Goal: Task Accomplishment & Management: Manage account settings

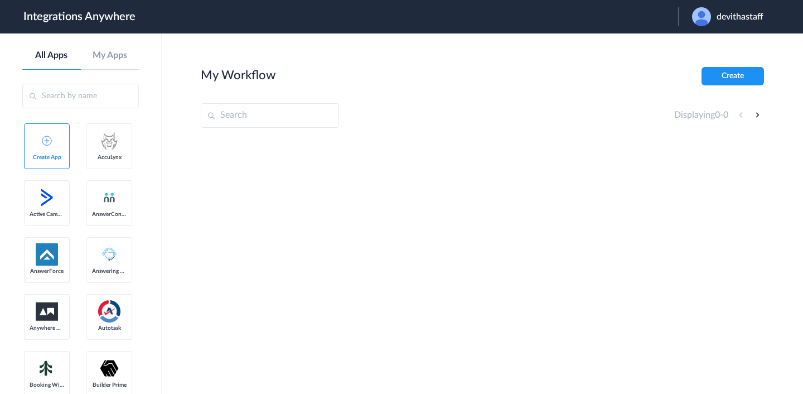
click at [709, 16] on img at bounding box center [701, 16] width 19 height 19
click at [707, 42] on link "Logout" at bounding box center [698, 45] width 23 height 8
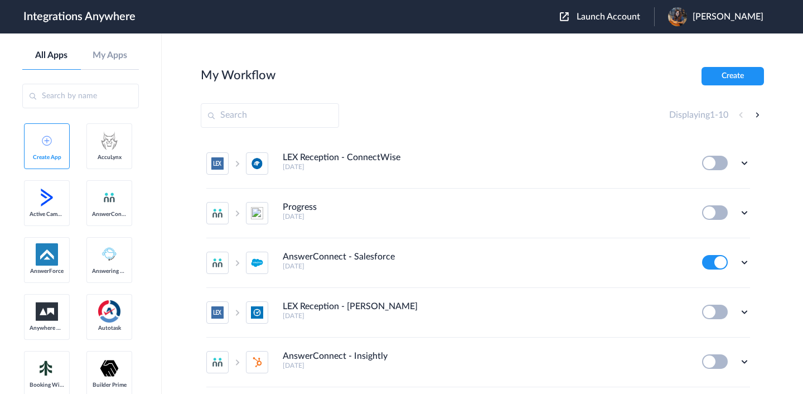
click at [582, 13] on button "Launch Account" at bounding box center [607, 17] width 94 height 11
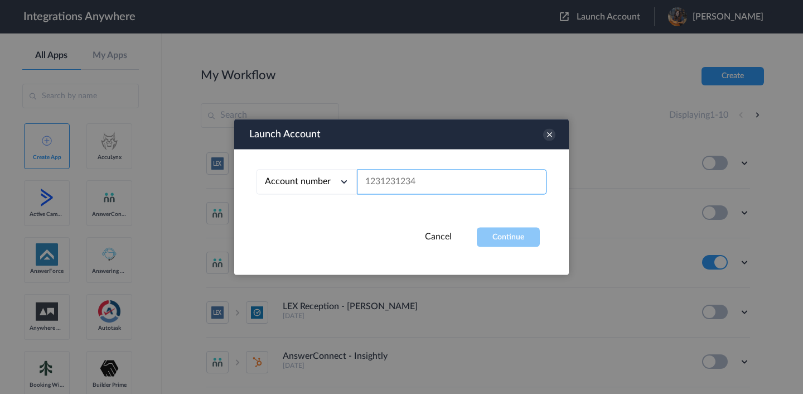
click at [398, 184] on input "text" at bounding box center [452, 182] width 190 height 25
paste input "9717035039"
type input "9717035039"
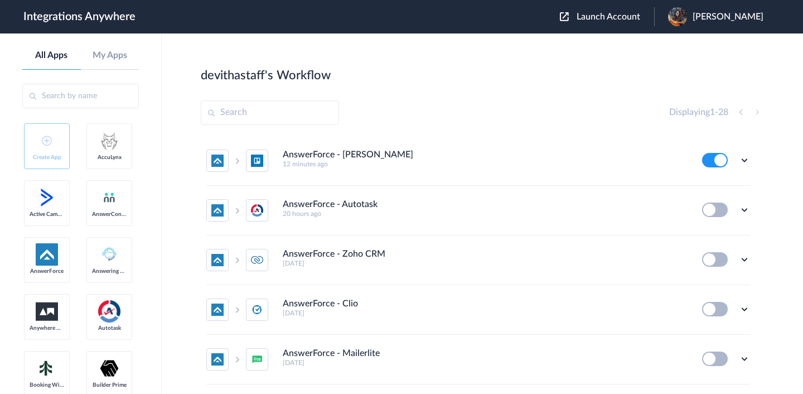
scroll to position [15, 0]
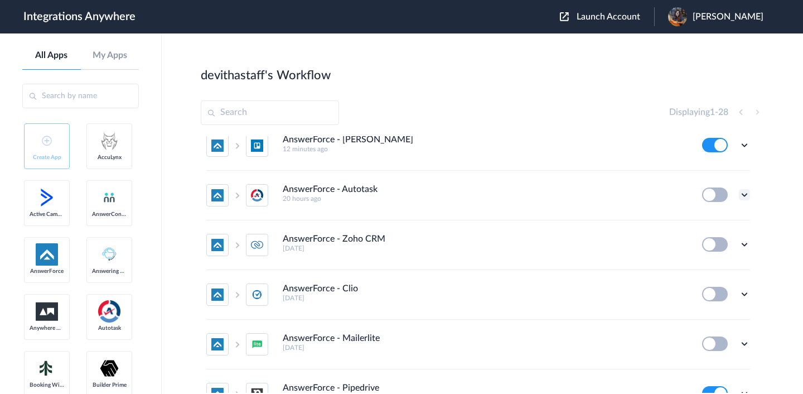
click at [744, 194] on icon at bounding box center [744, 194] width 11 height 11
click at [713, 264] on span "Delete" at bounding box center [710, 262] width 22 height 8
click at [713, 264] on span "Are you sure?" at bounding box center [706, 266] width 40 height 17
click at [296, 112] on input "text" at bounding box center [270, 112] width 138 height 25
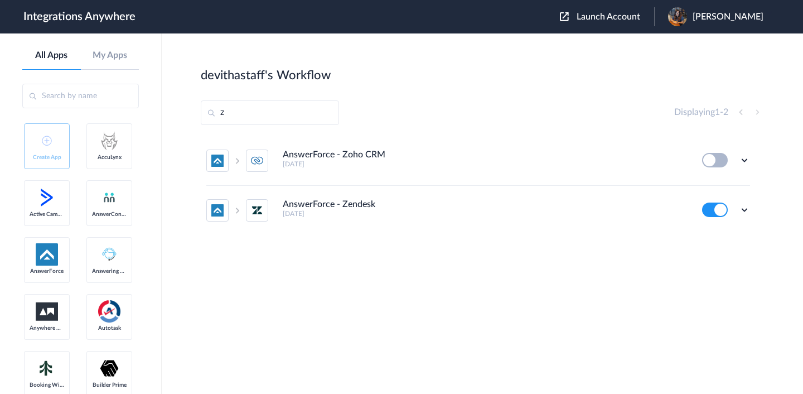
scroll to position [0, 0]
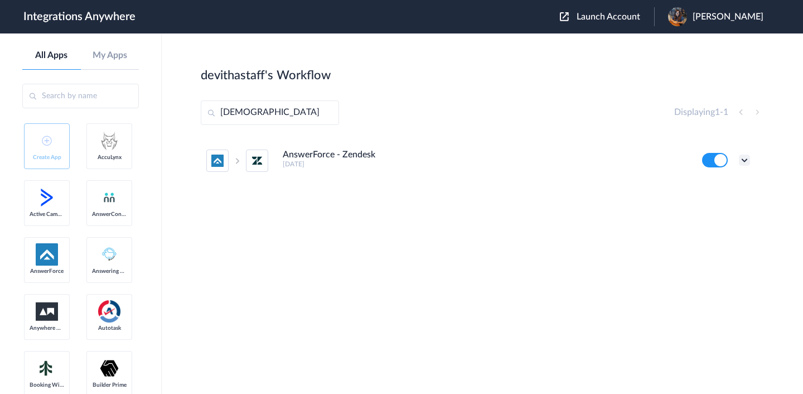
type input "zen"
click at [747, 162] on icon at bounding box center [744, 160] width 11 height 11
click at [726, 221] on li "Delete" at bounding box center [714, 227] width 73 height 21
click at [726, 221] on li "Are you sure?" at bounding box center [714, 232] width 73 height 30
